Goal: Find specific page/section: Locate a particular part of the current website

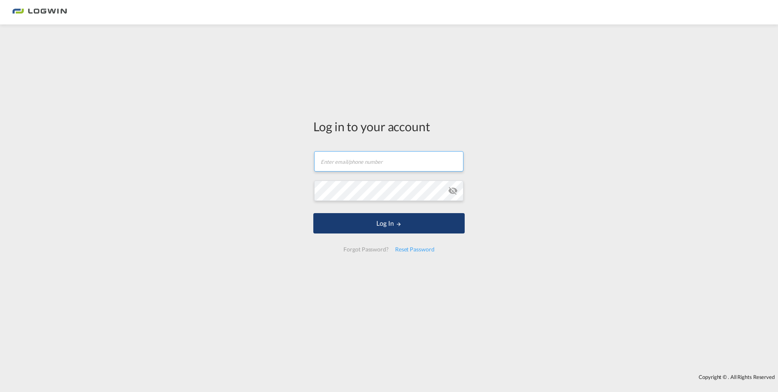
type input "[PERSON_NAME][EMAIL_ADDRESS][DOMAIN_NAME]"
click at [376, 228] on button "Log In" at bounding box center [388, 223] width 151 height 20
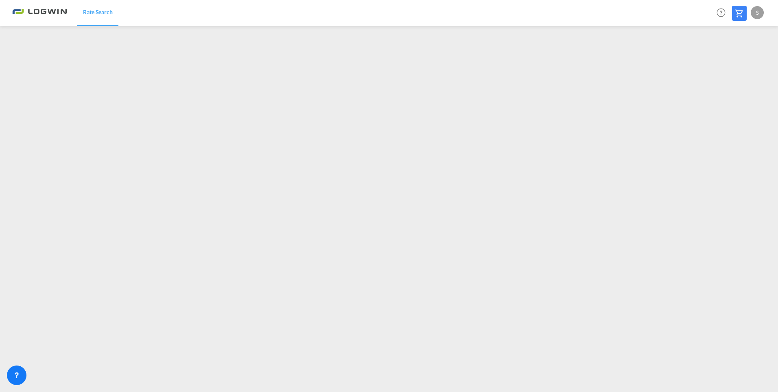
click at [757, 12] on div "S" at bounding box center [757, 12] width 13 height 13
click at [740, 61] on button "Logout" at bounding box center [748, 62] width 53 height 16
